Goal: Answer question/provide support

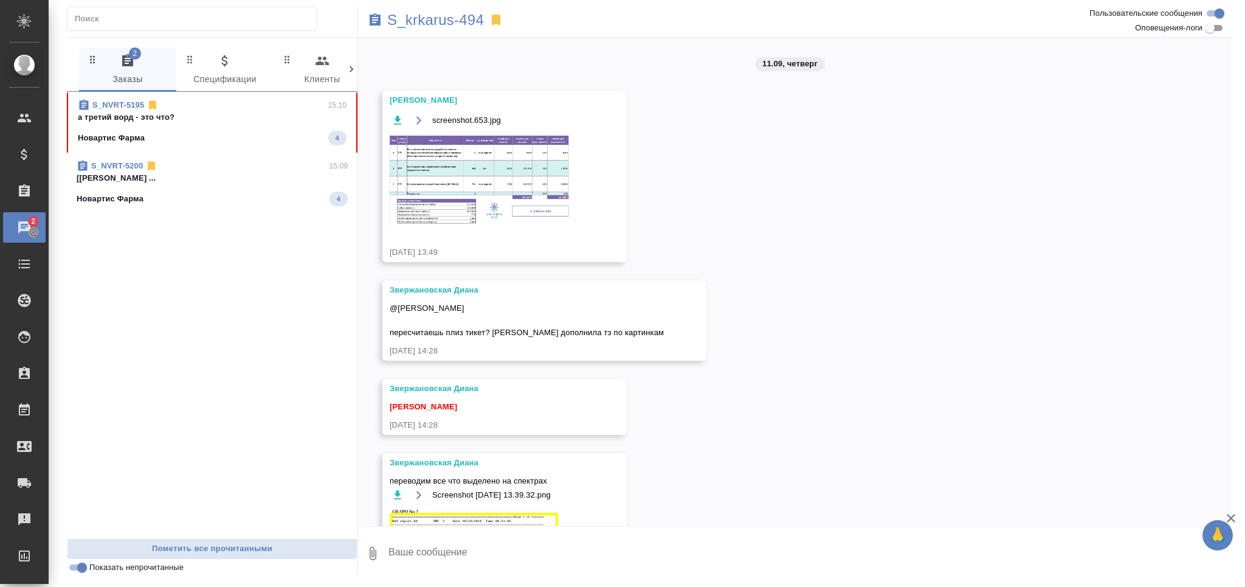
scroll to position [1313, 0]
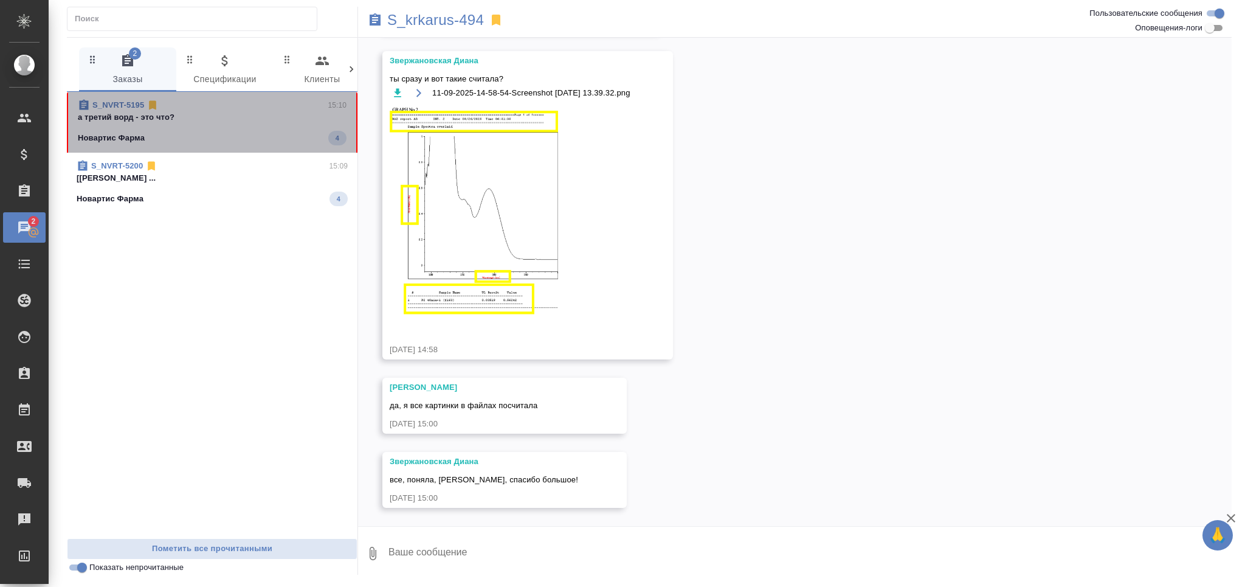
click at [180, 131] on div "Новартис Фарма 4" at bounding box center [212, 138] width 269 height 15
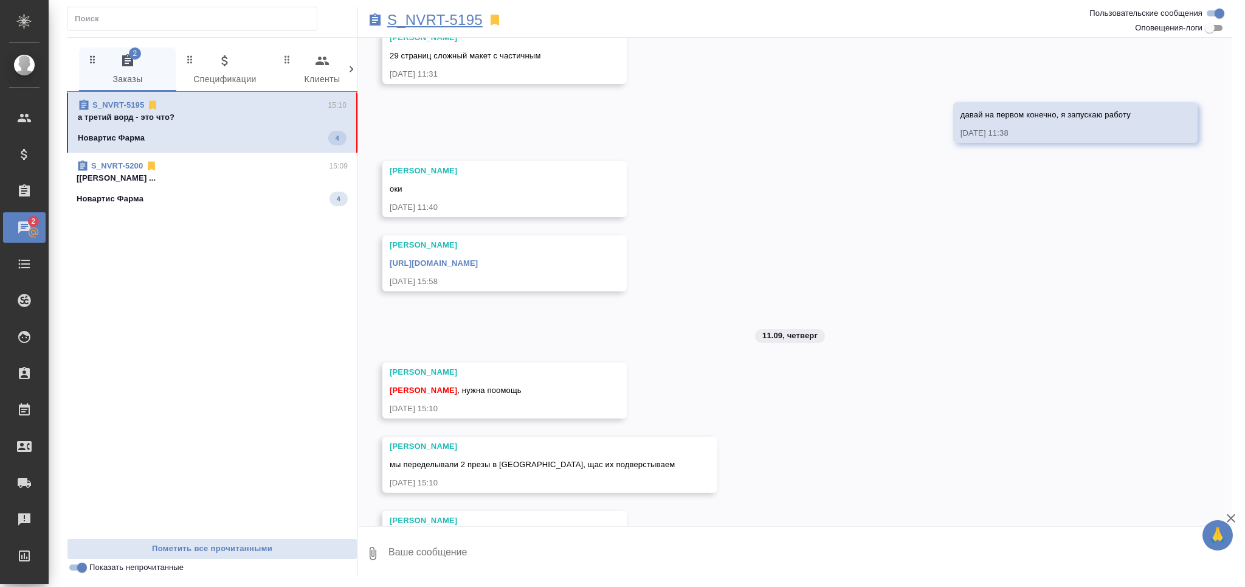
scroll to position [1320, 0]
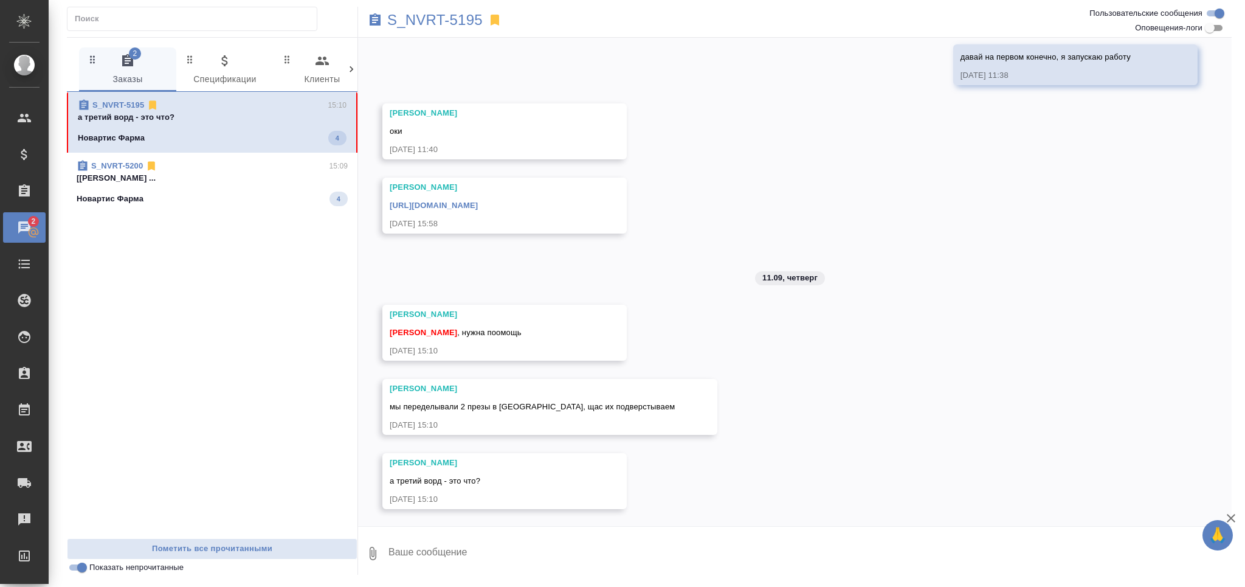
click at [480, 556] on textarea at bounding box center [809, 553] width 844 height 41
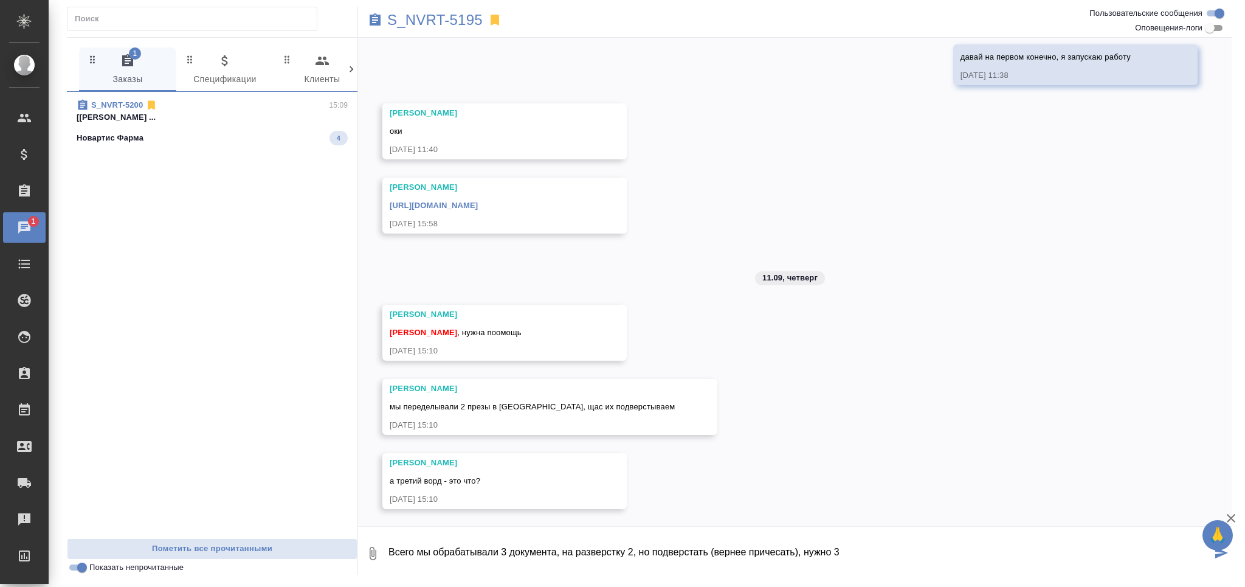
type textarea "Всего мы обрабатывали 3 документа, на разверстку 2, но подверстать (вернее прич…"
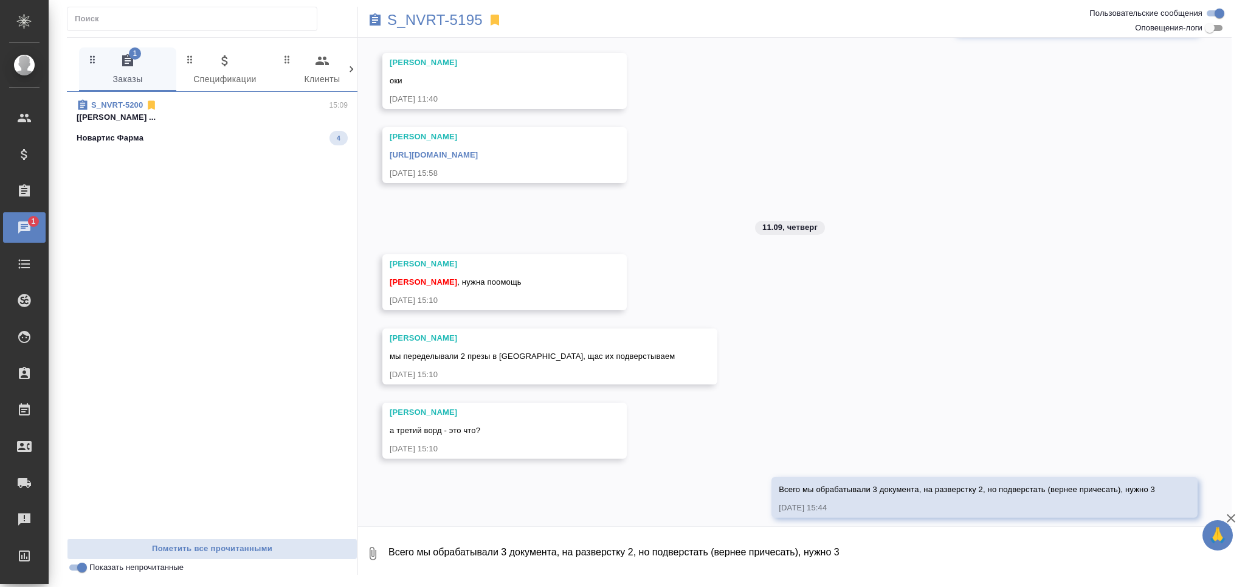
scroll to position [1379, 0]
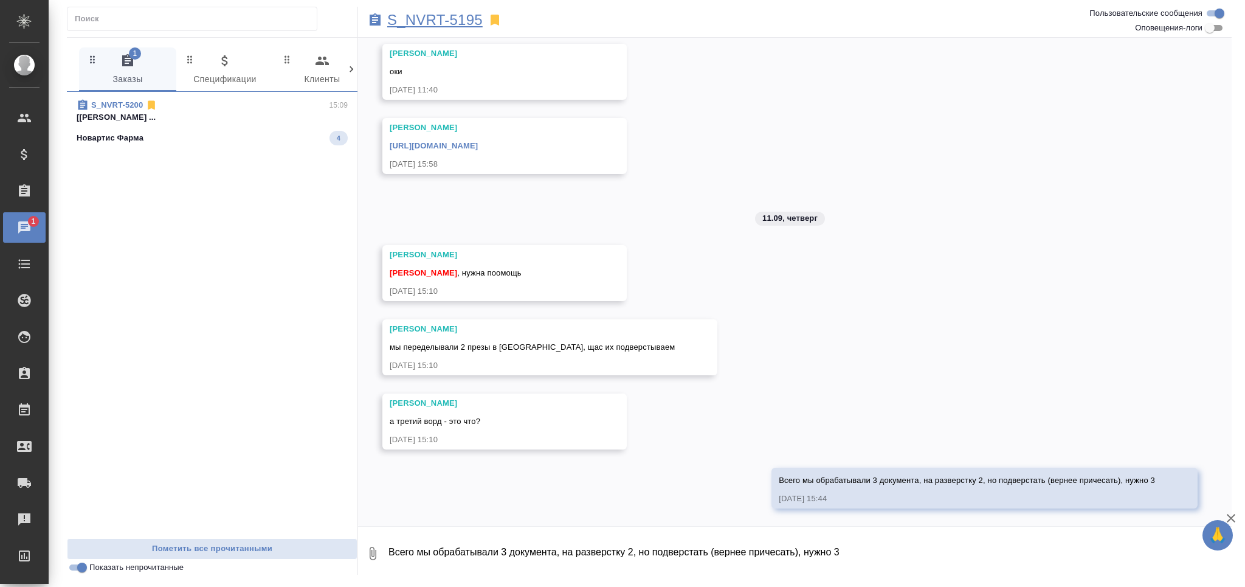
click at [446, 14] on p "S_NVRT-5195" at bounding box center [434, 20] width 95 height 12
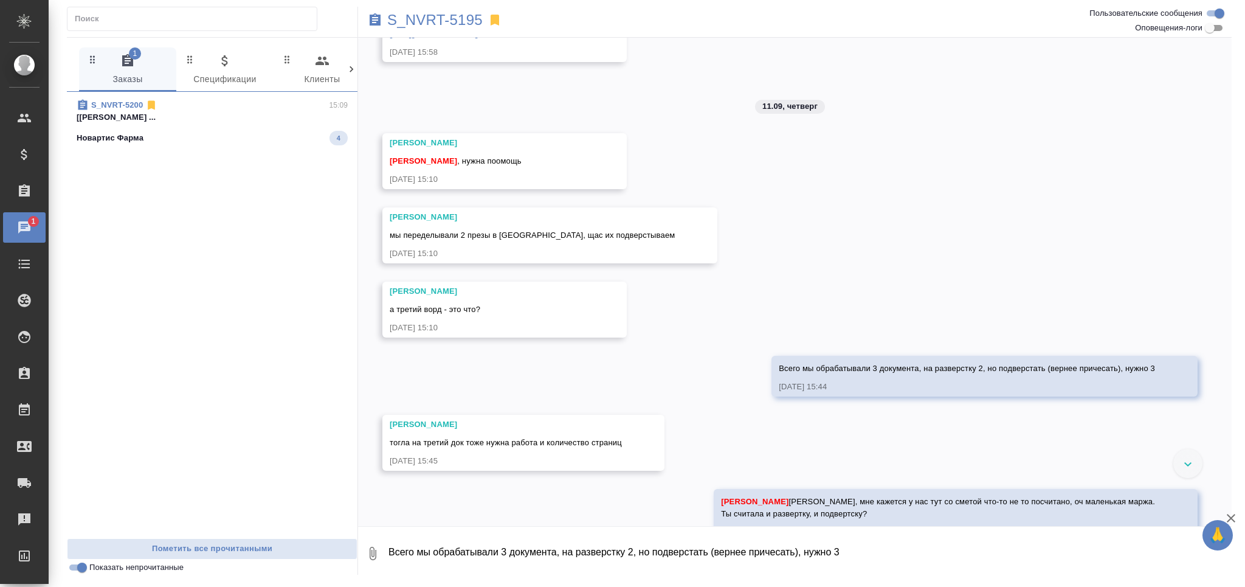
scroll to position [1525, 0]
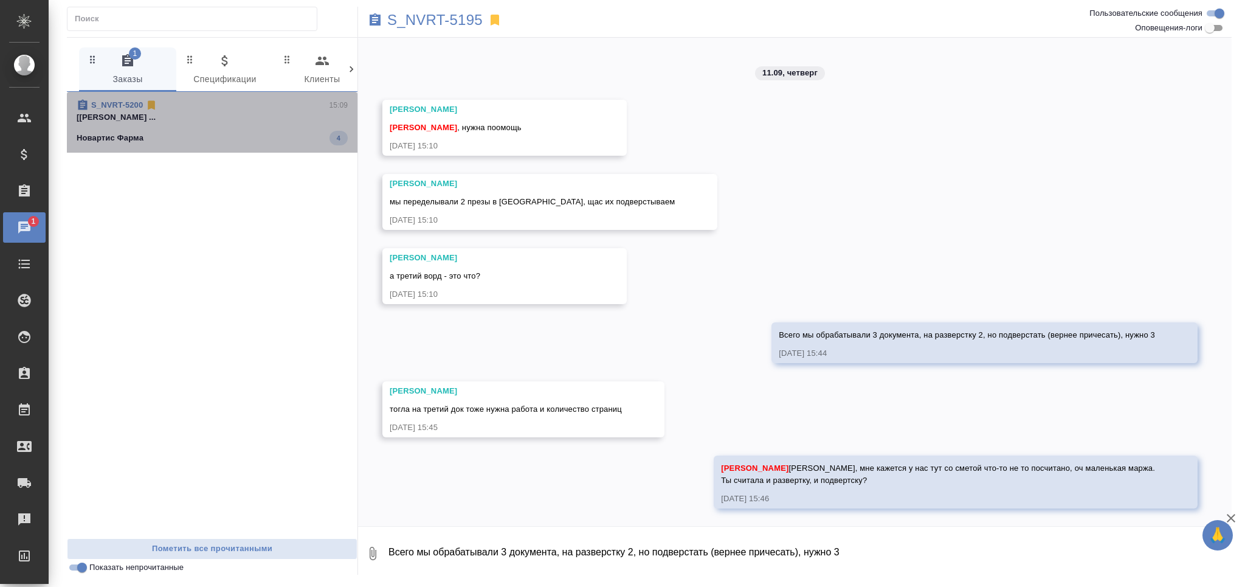
click at [220, 140] on div "Новартис Фарма 4" at bounding box center [212, 138] width 271 height 15
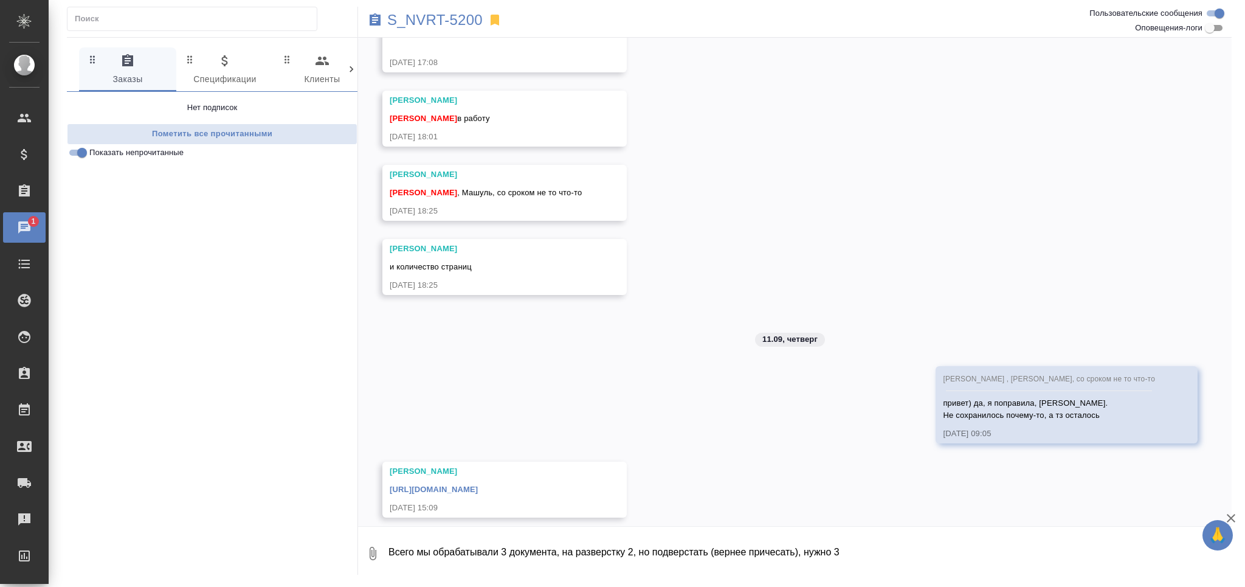
scroll to position [238, 0]
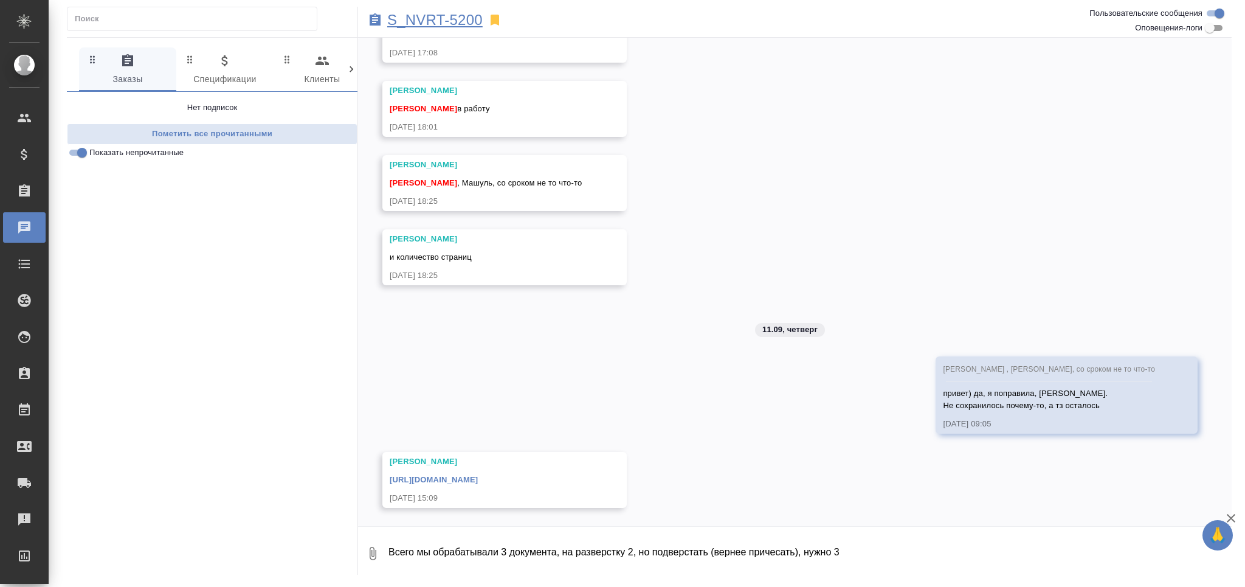
click at [450, 18] on p "S_NVRT-5200" at bounding box center [434, 20] width 95 height 12
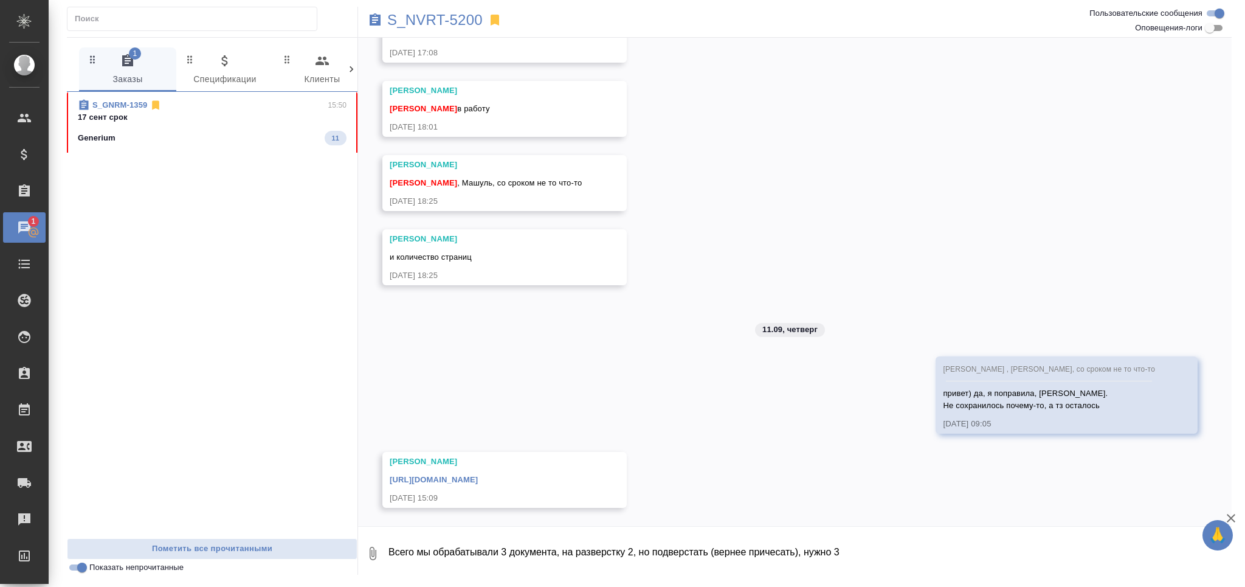
click at [195, 105] on div "S_GNRM-1359 15:50" at bounding box center [212, 105] width 269 height 12
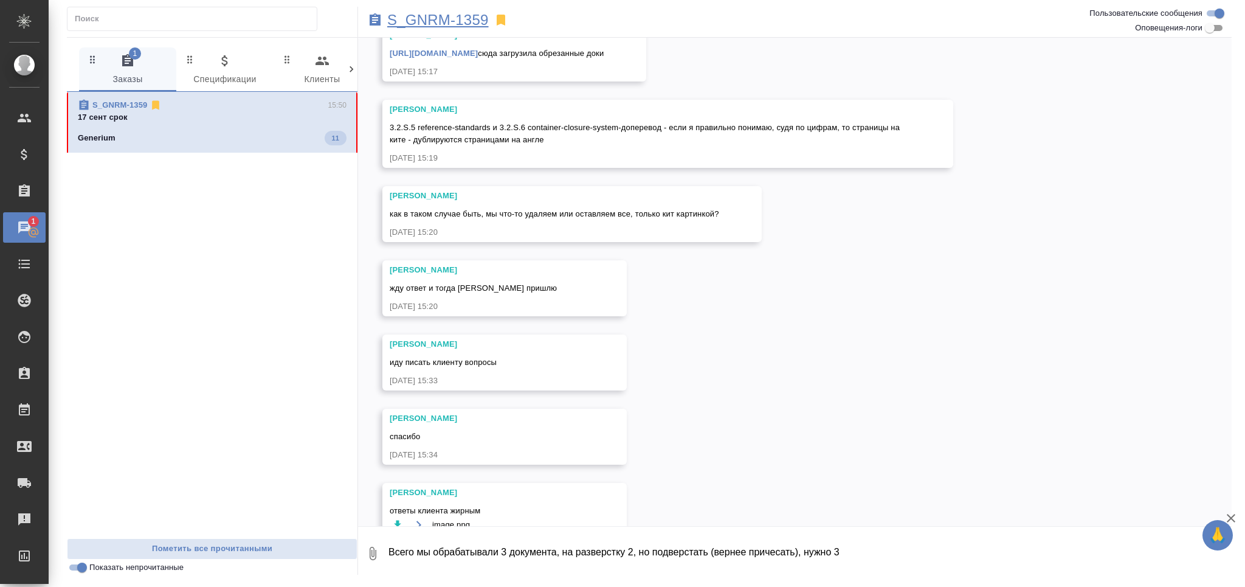
scroll to position [1561, 0]
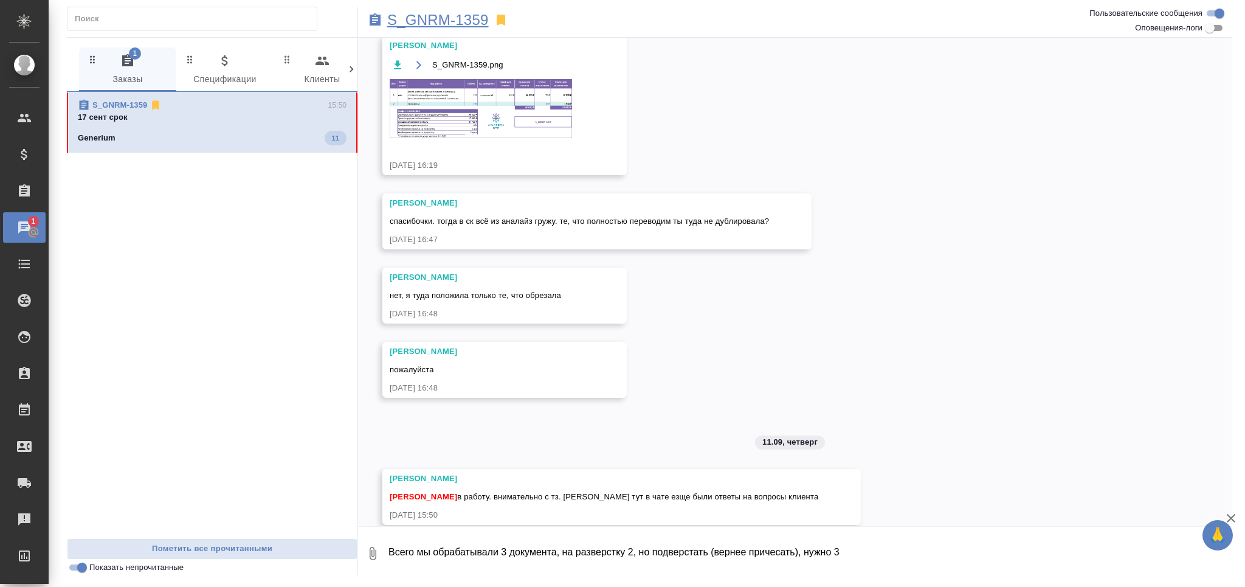
click at [472, 22] on p "S_GNRM-1359" at bounding box center [438, 20] width 102 height 12
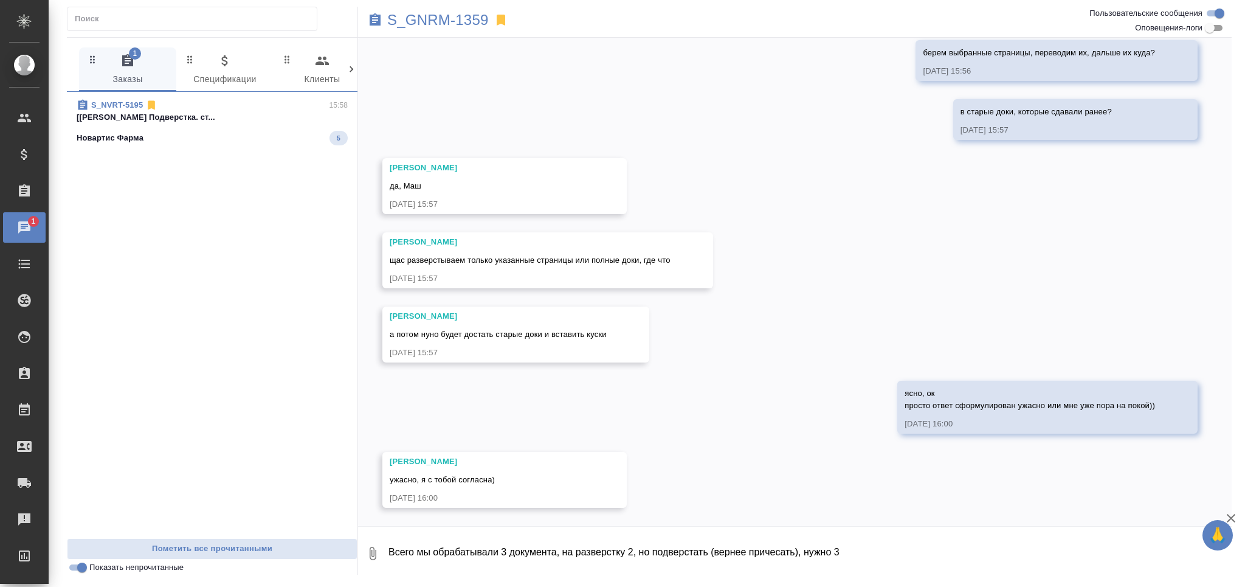
click at [213, 125] on span "S_NVRT-5195 15:58 [[PERSON_NAME]. ст... Новартис Фарма 5" at bounding box center [212, 122] width 271 height 46
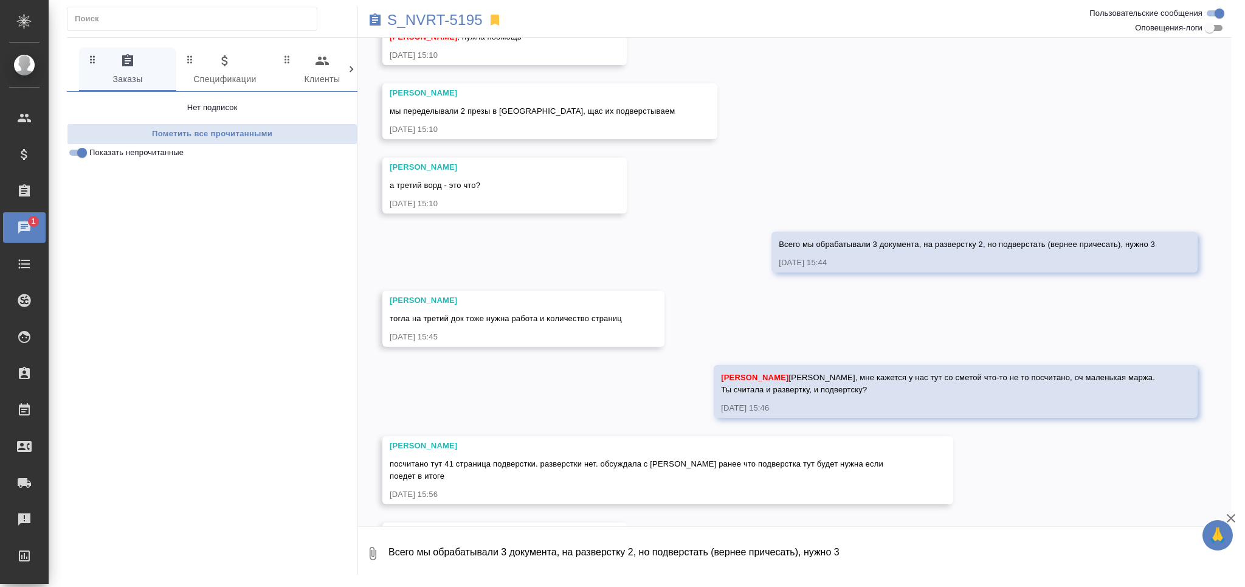
scroll to position [1673, 0]
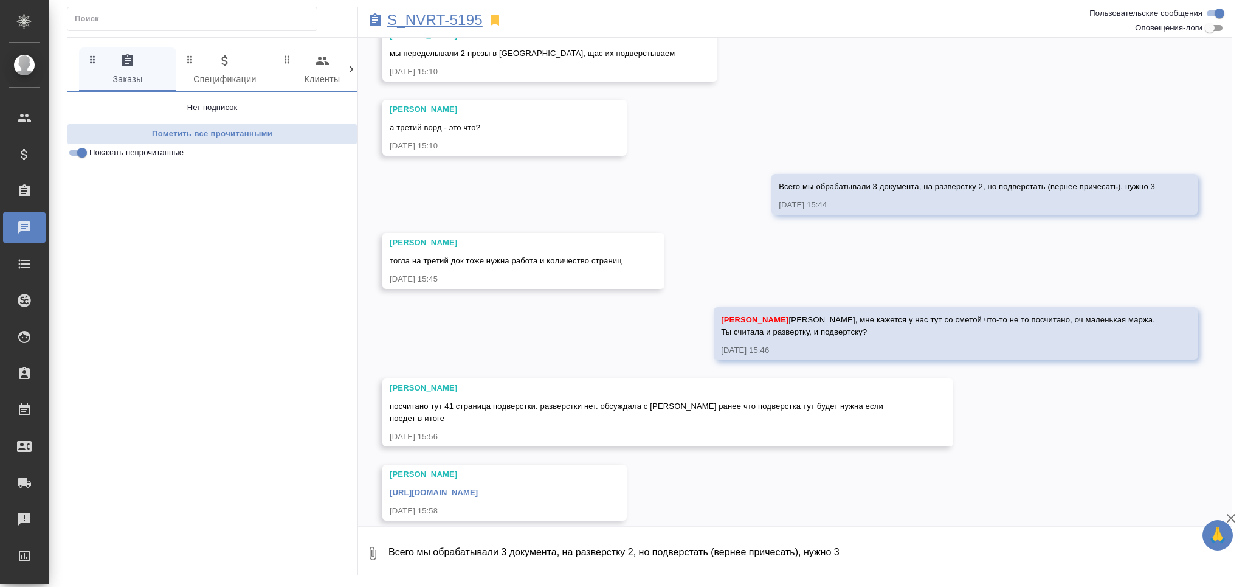
click at [467, 24] on p "S_NVRT-5195" at bounding box center [434, 20] width 95 height 12
